Goal: Information Seeking & Learning: Check status

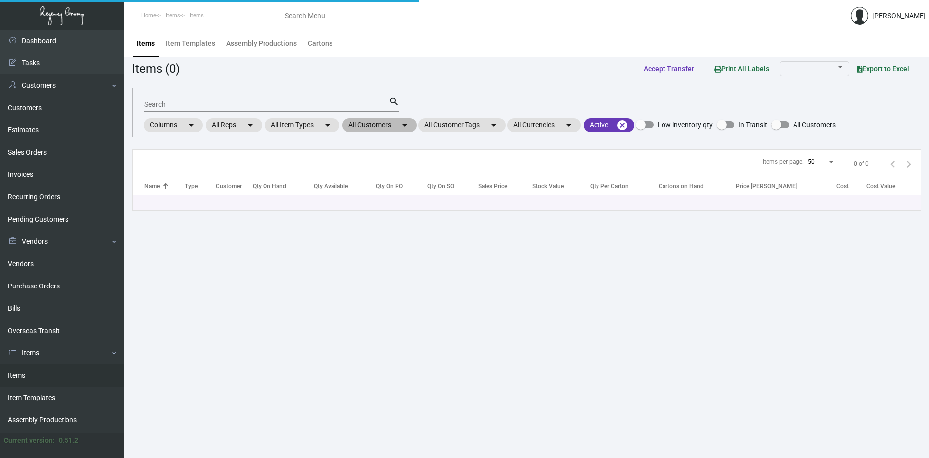
click at [387, 125] on mat-chip "All Customers arrow_drop_down" at bounding box center [379, 126] width 74 height 14
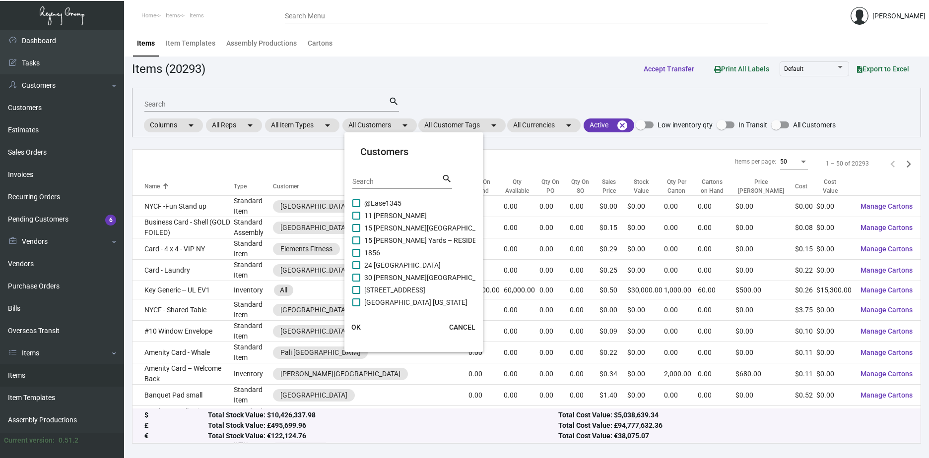
drag, startPoint x: 407, startPoint y: 187, endPoint x: 400, endPoint y: 183, distance: 7.6
click at [407, 186] on div "Search" at bounding box center [396, 181] width 89 height 15
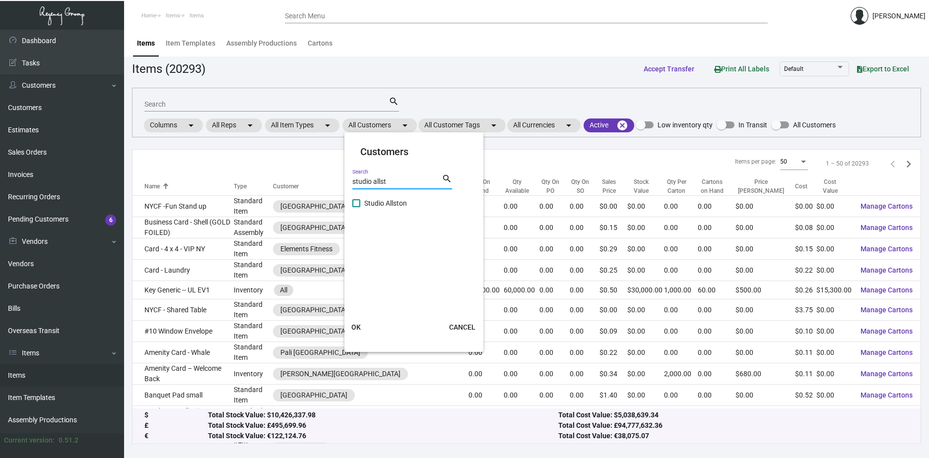
type input "studio allst"
click at [355, 204] on span at bounding box center [356, 203] width 8 height 8
click at [356, 207] on input "Studio Allston" at bounding box center [356, 207] width 0 height 0
checkbox input "true"
click at [357, 325] on span "OK" at bounding box center [355, 327] width 9 height 8
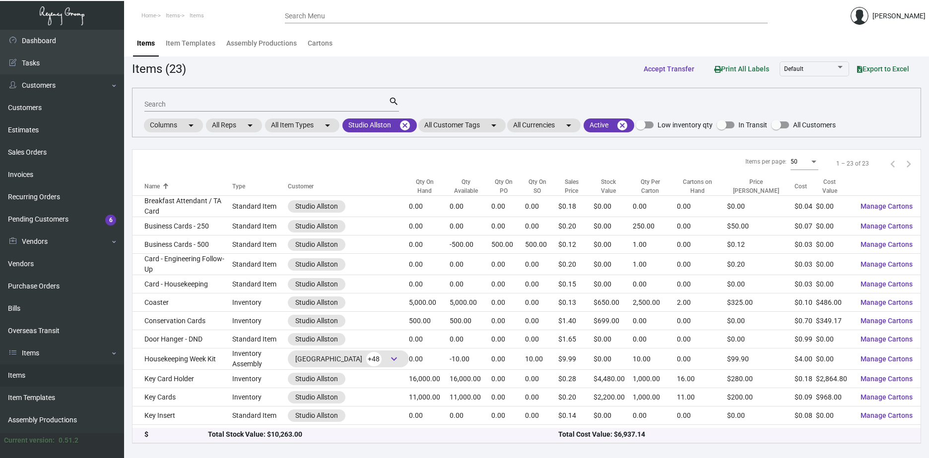
click at [243, 105] on input "Search" at bounding box center [266, 105] width 244 height 8
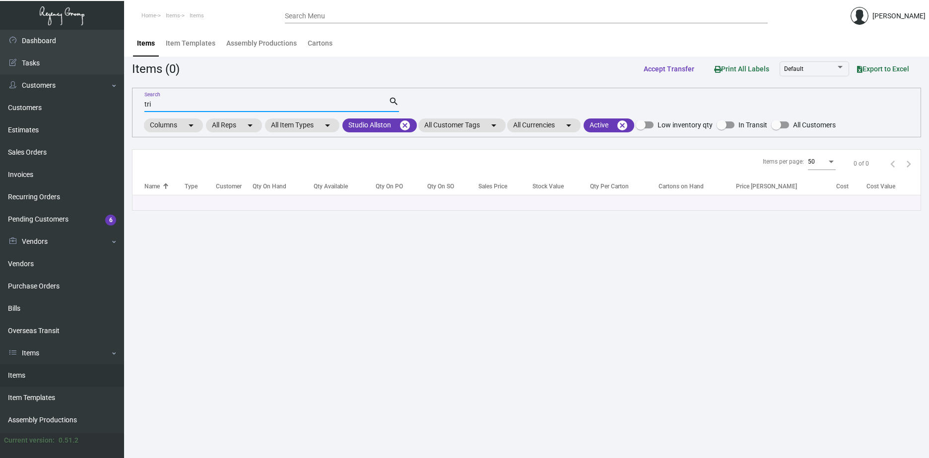
type input "tri"
drag, startPoint x: 157, startPoint y: 102, endPoint x: 109, endPoint y: 94, distance: 49.3
click at [115, 96] on div "Dashboard Dashboard Tasks Customers Customers Estimates Sales Orders Invoices R…" at bounding box center [464, 244] width 929 height 429
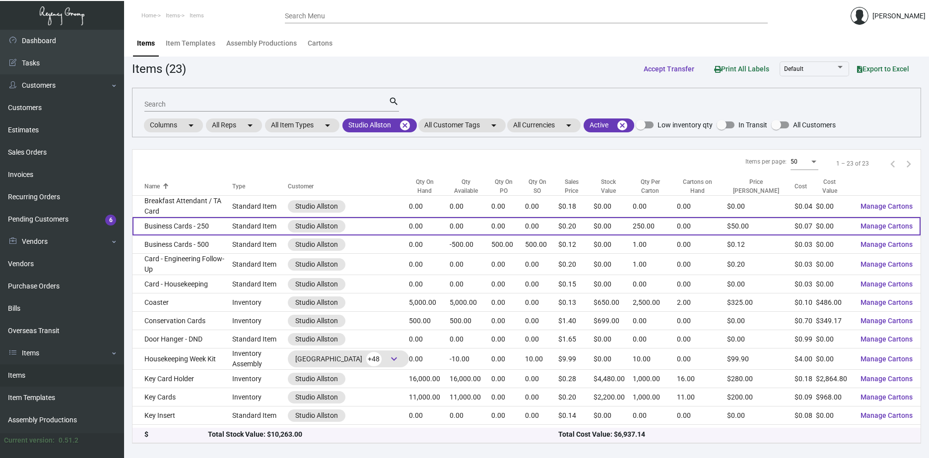
click at [185, 222] on td "Business Cards - 250" at bounding box center [182, 226] width 100 height 18
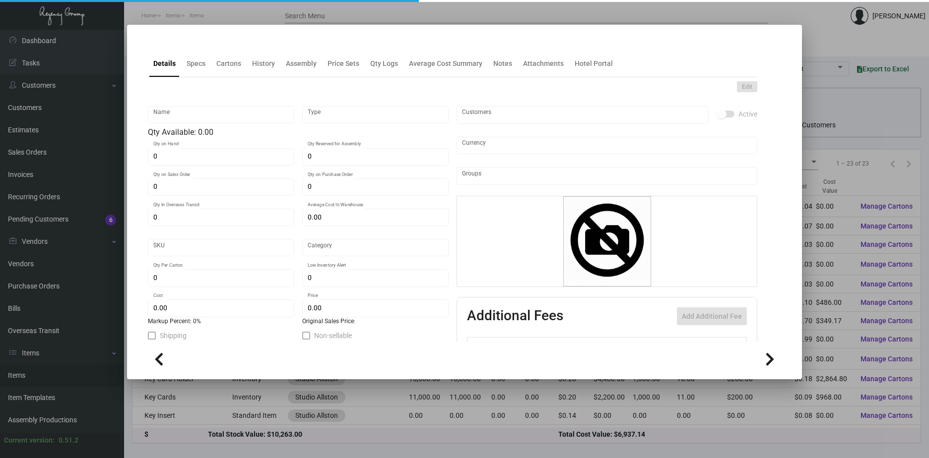
type input "Business Cards - 250"
type input "Standard Item"
type input "$ 0.00"
type input "1011-Business Card-01"
type input "Standard"
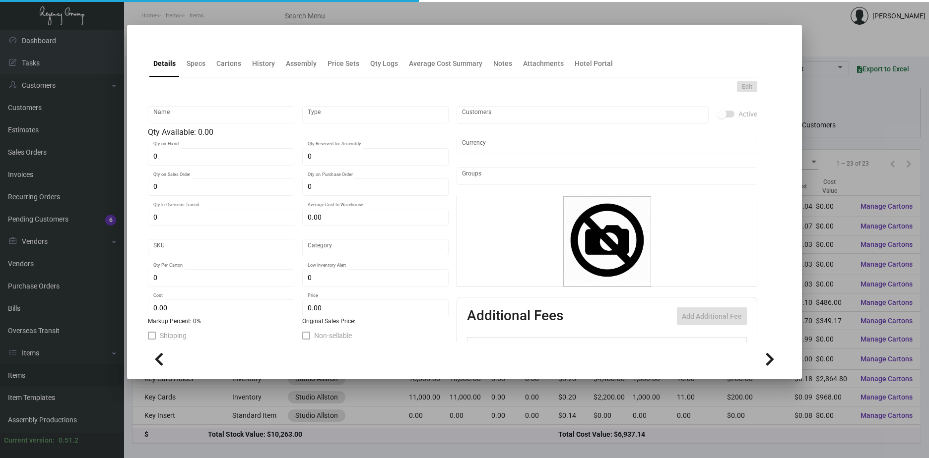
type input "250"
type input "$ 0.06528"
type input "$ 0.20"
checkbox input "true"
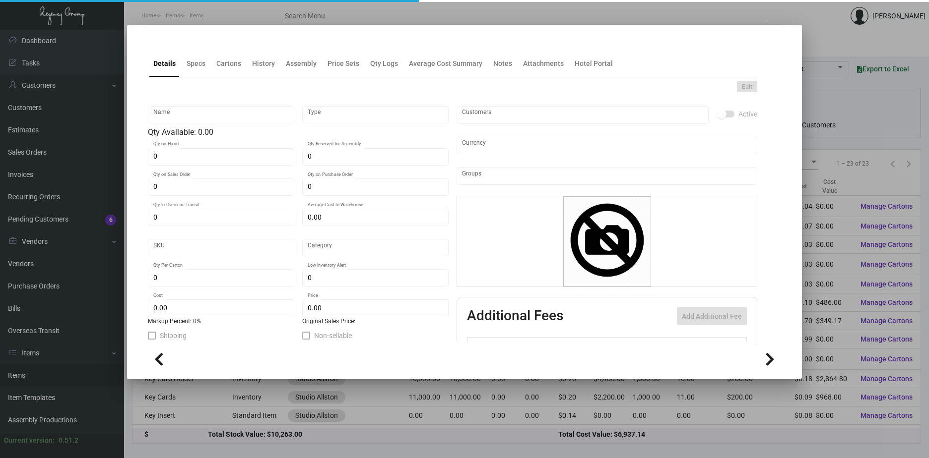
type input "United States Dollar $"
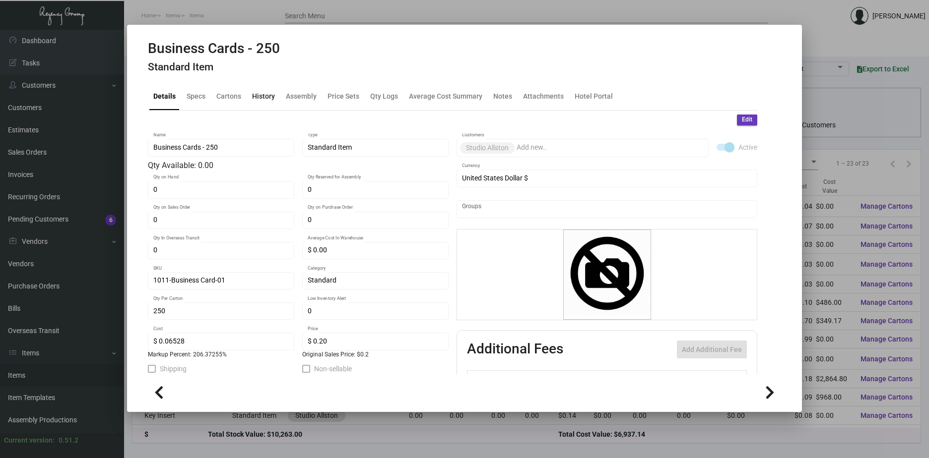
click at [258, 99] on div "History" at bounding box center [263, 96] width 23 height 10
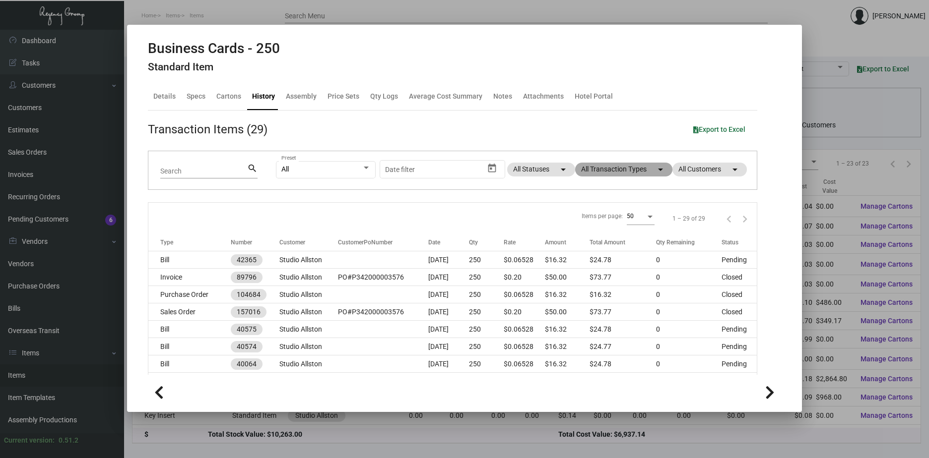
click at [620, 172] on mat-chip "All Transaction Types arrow_drop_down" at bounding box center [623, 170] width 97 height 14
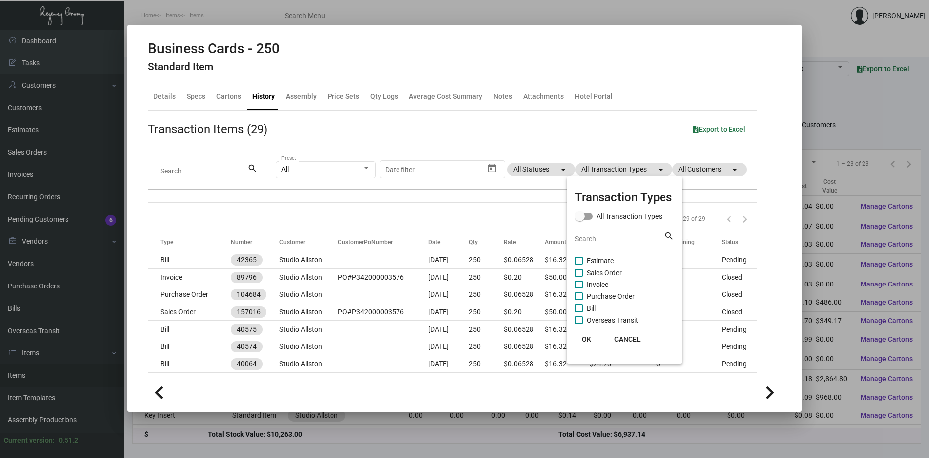
click at [579, 297] on span at bounding box center [578, 297] width 8 height 8
click at [578, 301] on input "Purchase Order" at bounding box center [578, 301] width 0 height 0
checkbox input "true"
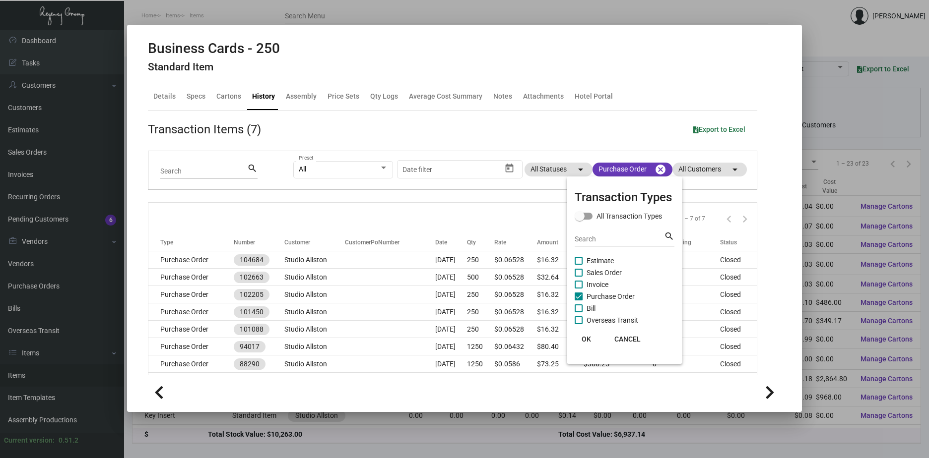
click at [587, 337] on span "OK" at bounding box center [585, 339] width 9 height 8
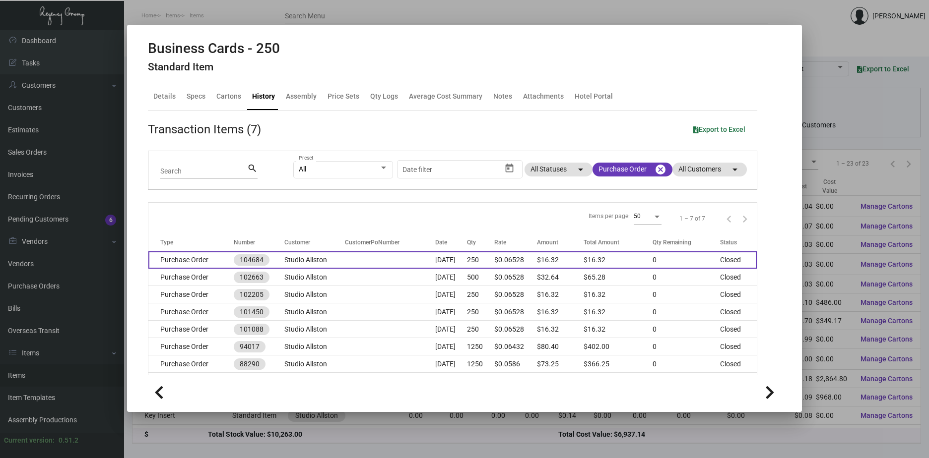
click at [295, 261] on td "Studio Allston" at bounding box center [314, 259] width 61 height 17
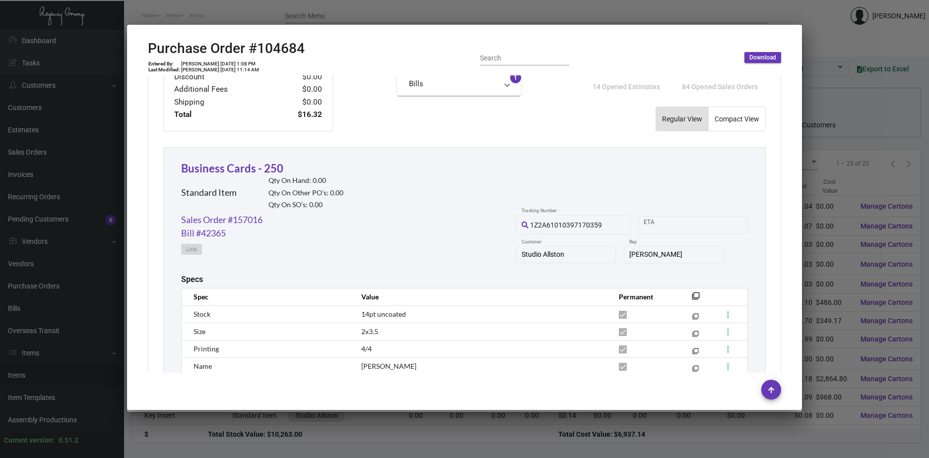
scroll to position [446, 0]
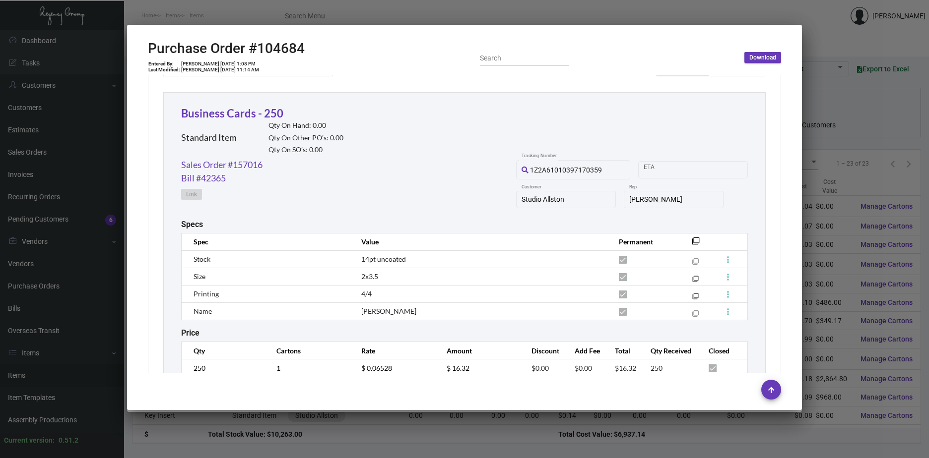
click at [830, 209] on div at bounding box center [464, 229] width 929 height 458
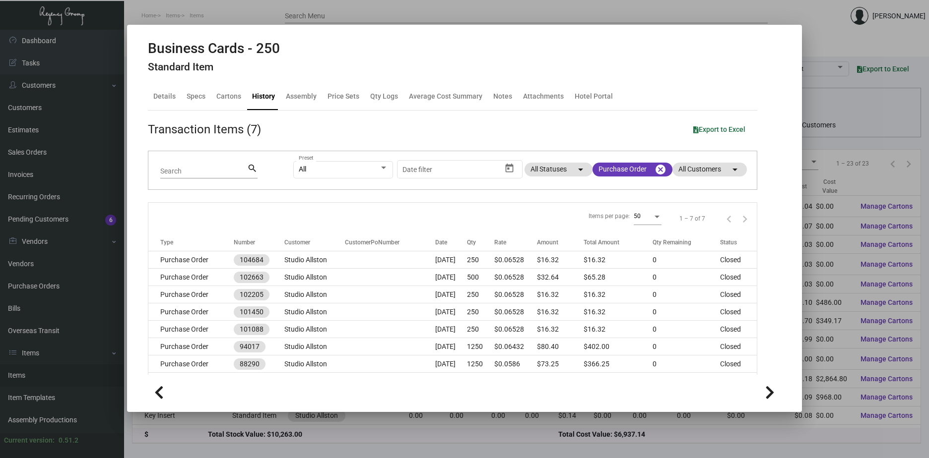
click at [842, 232] on div at bounding box center [464, 229] width 929 height 458
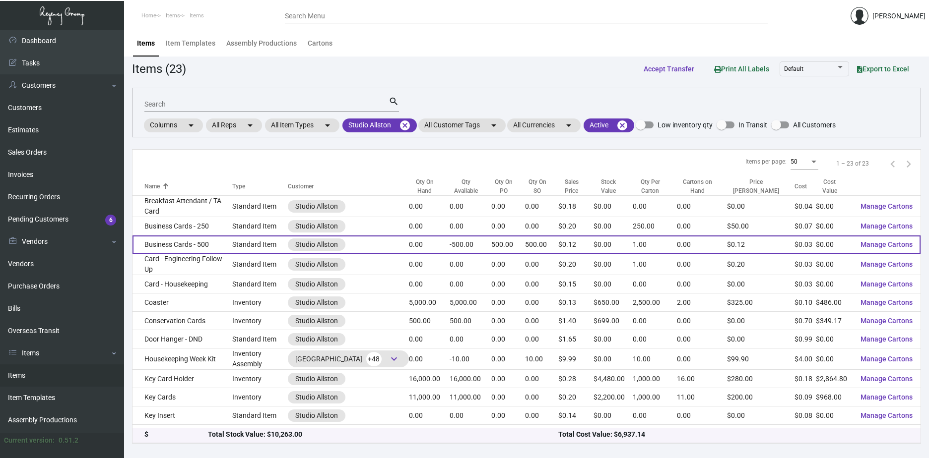
click at [206, 239] on td "Business Cards - 500" at bounding box center [182, 245] width 100 height 18
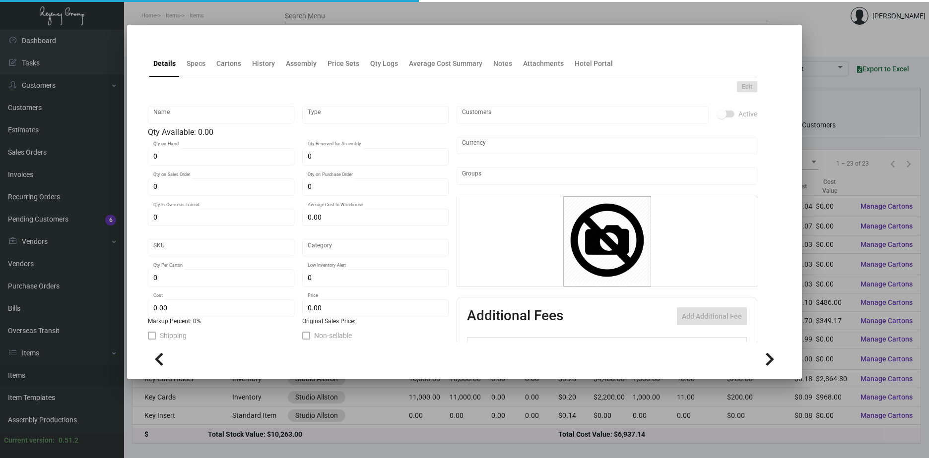
type input "Business Cards - 500"
type input "Standard Item"
type input "500"
type input "$ 0.00"
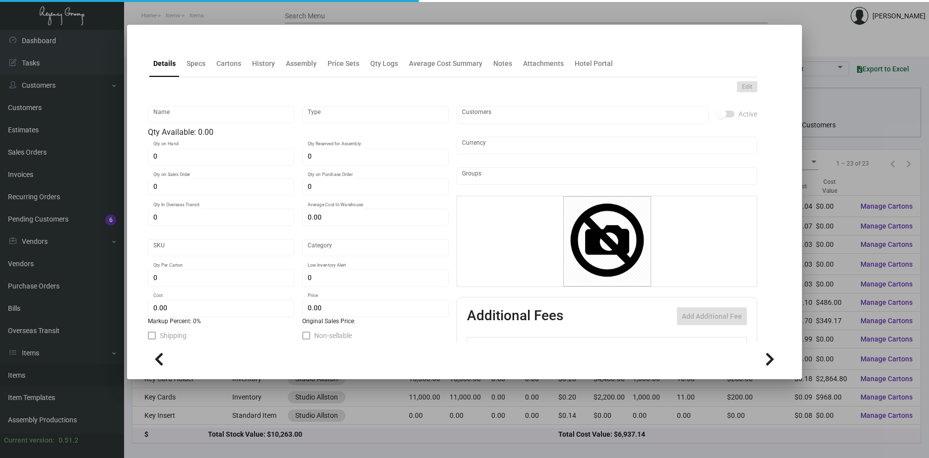
type input "1011-Business Card-01"
type input "Standard"
type input "1"
type input "$ 0.02914"
type input "$ 0.12"
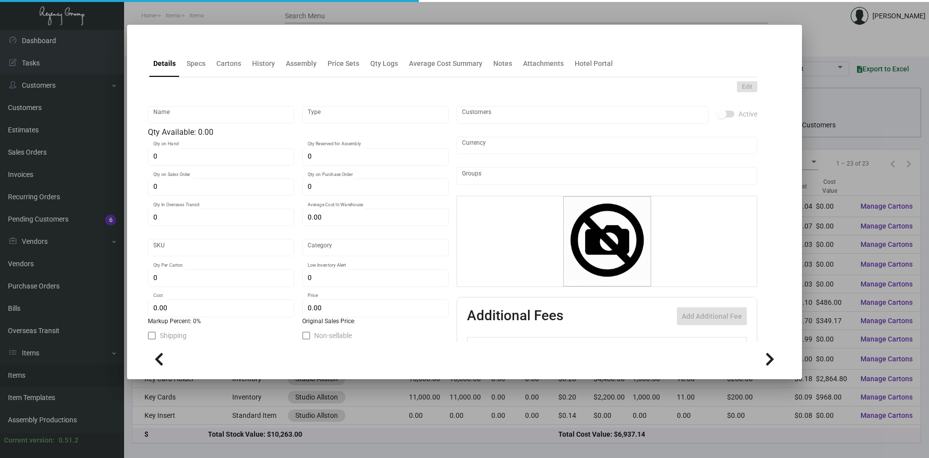
checkbox input "true"
type input "United States Dollar $"
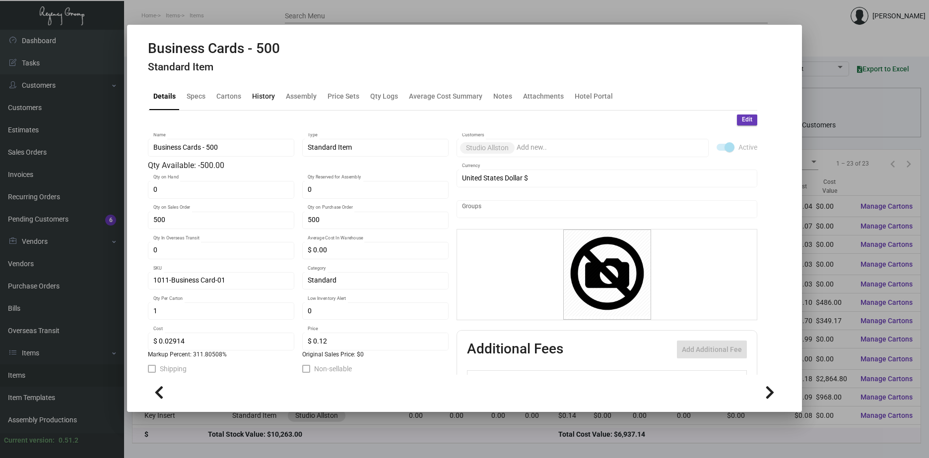
click at [258, 97] on div "History" at bounding box center [263, 96] width 23 height 10
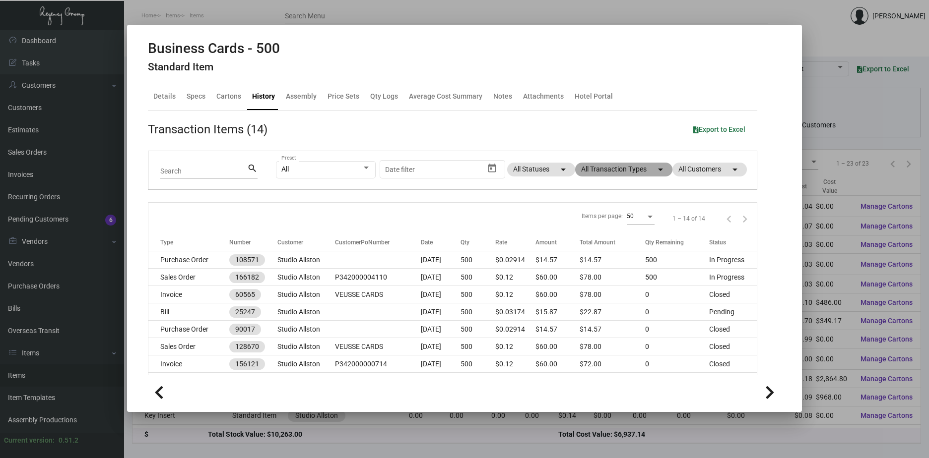
click at [623, 171] on mat-chip "All Transaction Types arrow_drop_down" at bounding box center [623, 170] width 97 height 14
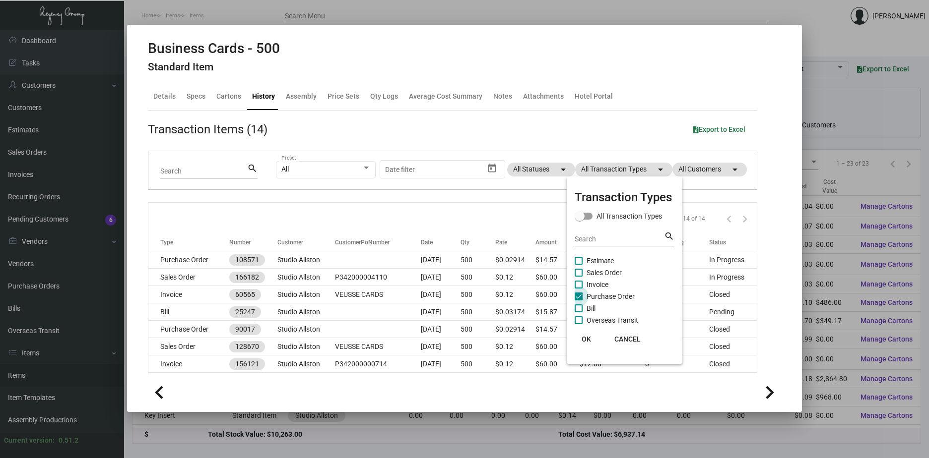
click at [601, 297] on span "Purchase Order" at bounding box center [610, 297] width 48 height 12
click at [578, 301] on input "Purchase Order" at bounding box center [578, 301] width 0 height 0
click at [601, 297] on span "Purchase Order" at bounding box center [610, 297] width 48 height 12
click at [578, 301] on input "Purchase Order" at bounding box center [578, 301] width 0 height 0
checkbox input "true"
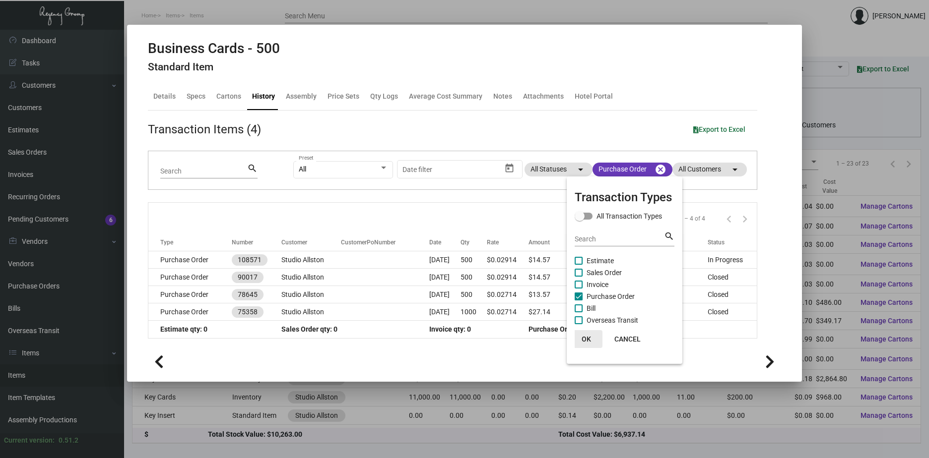
click at [584, 339] on span "OK" at bounding box center [585, 339] width 9 height 8
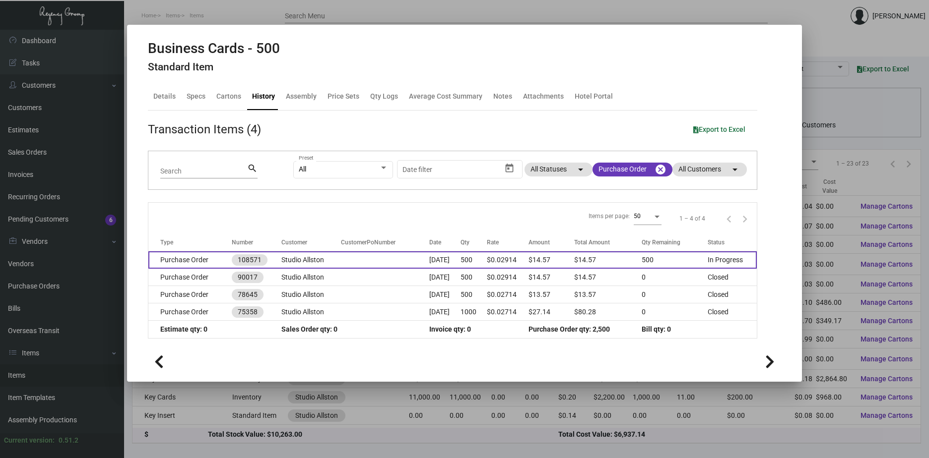
click at [305, 261] on td "Studio Allston" at bounding box center [311, 259] width 60 height 17
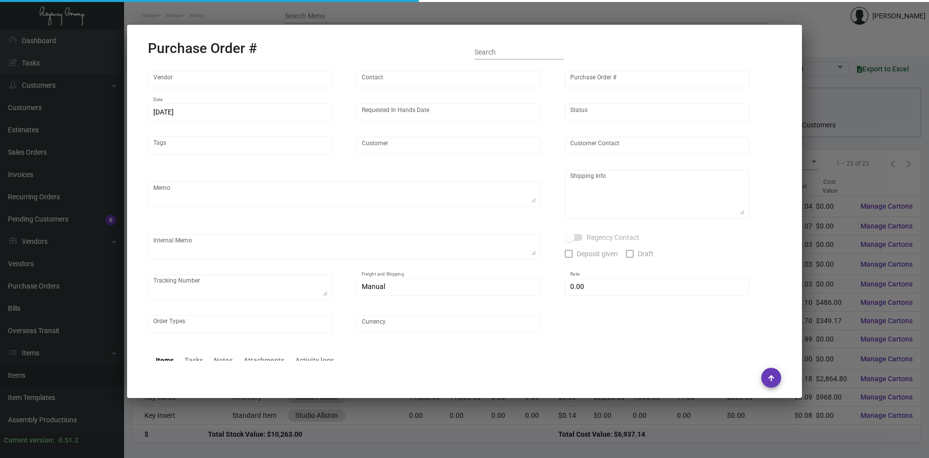
type input "4 Over"
type input "108571"
type input "[DATE]"
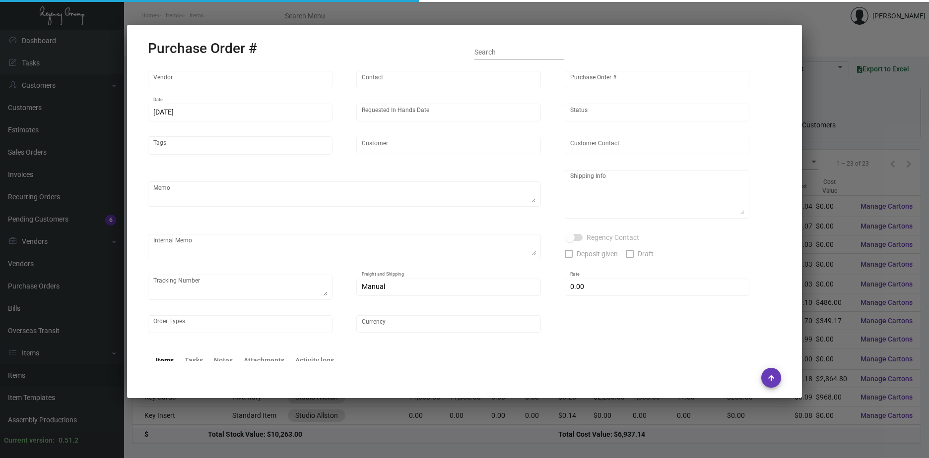
type input "Studio Allston"
type input "[PERSON_NAME]"
type textarea "Studio Allston - [PERSON_NAME] [STREET_ADDRESS]"
type textarea "Dropship. $8 +1.46 tax"
type input "$ 0.00"
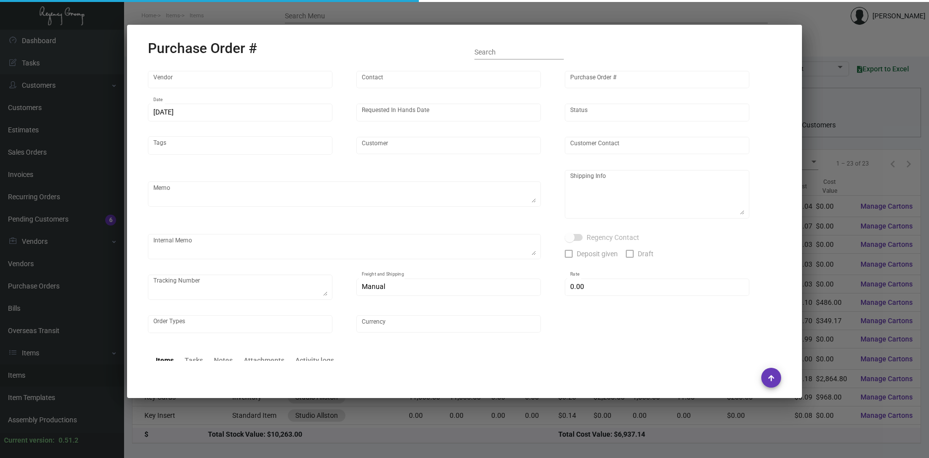
type input "United States Dollar $"
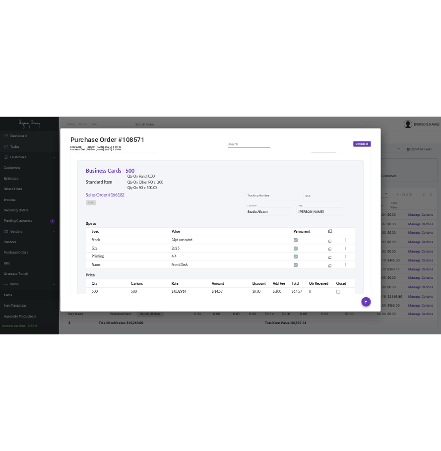
scroll to position [484, 0]
